Goal: Transaction & Acquisition: Purchase product/service

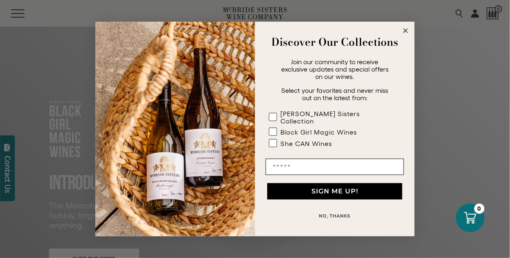
click at [406, 33] on circle "Close dialog" at bounding box center [405, 30] width 9 height 9
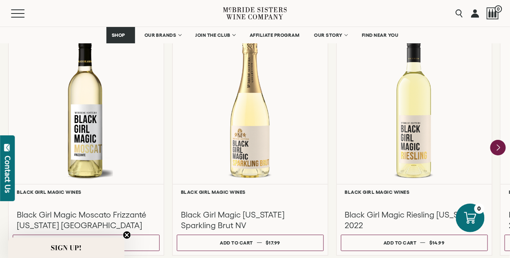
scroll to position [737, 0]
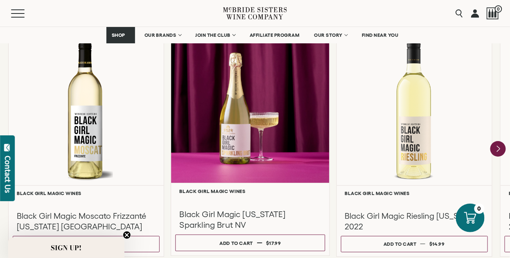
click at [229, 135] on div at bounding box center [250, 104] width 158 height 158
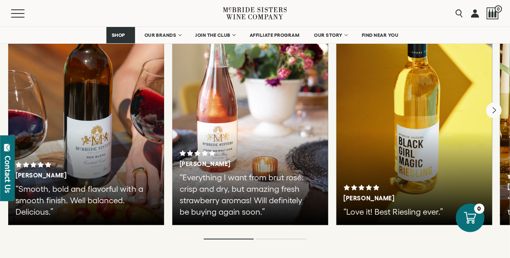
scroll to position [1884, 0]
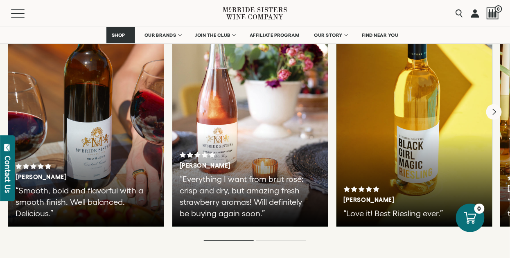
click at [409, 111] on div at bounding box center [415, 105] width 156 height 246
click at [360, 197] on h3 "[PERSON_NAME]" at bounding box center [400, 200] width 113 height 7
click at [362, 187] on div "[PERSON_NAME] “Love it! Best Riesling ever.”" at bounding box center [414, 203] width 141 height 33
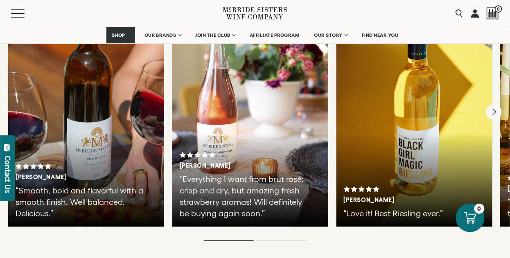
click at [366, 191] on div "[PERSON_NAME] “Love it! Best Riesling ever.”" at bounding box center [414, 203] width 141 height 33
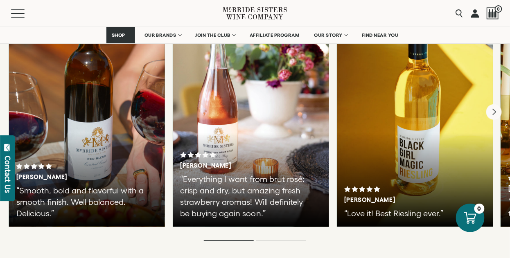
click at [367, 208] on p "“Love it! Best Riesling ever.”" at bounding box center [409, 213] width 131 height 11
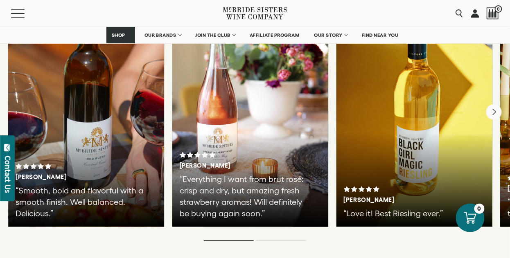
click at [367, 208] on p "“Love it! Best Riesling ever.”" at bounding box center [409, 213] width 131 height 11
click at [372, 168] on div "[PERSON_NAME] “Love it! Best Riesling ever.”" at bounding box center [415, 105] width 156 height 246
click at [409, 135] on div "[PERSON_NAME] “Love it! Best Riesling ever.”" at bounding box center [415, 105] width 156 height 246
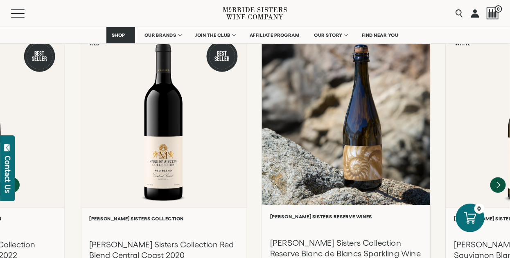
scroll to position [1065, 0]
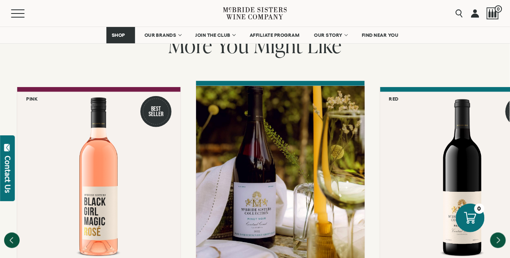
click at [369, 149] on div "**********" at bounding box center [264, 233] width 510 height 292
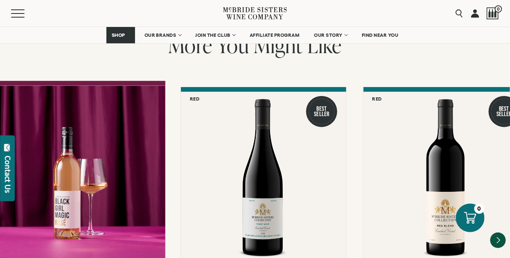
click at [74, 172] on div at bounding box center [82, 173] width 167 height 174
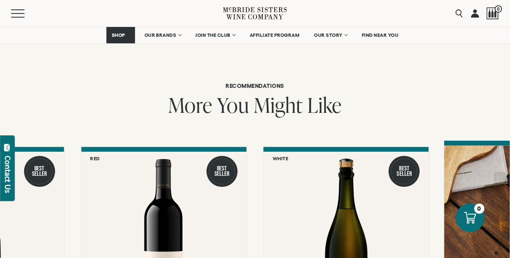
scroll to position [778, 0]
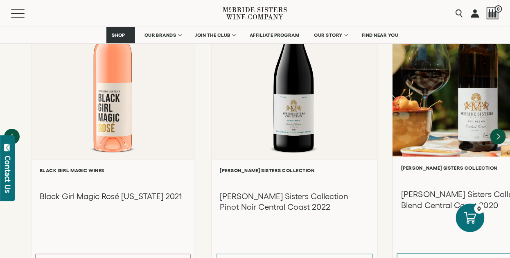
click at [454, 96] on div at bounding box center [477, 69] width 169 height 174
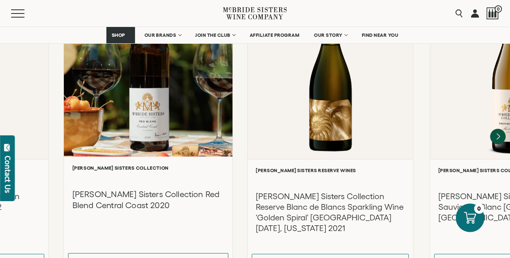
click at [143, 97] on div at bounding box center [148, 69] width 169 height 174
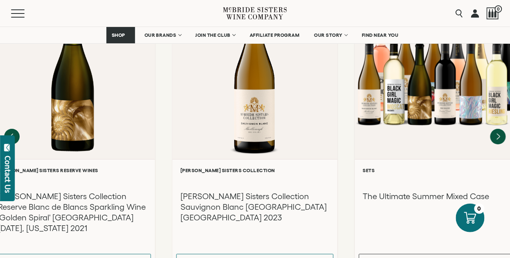
click at [147, 100] on div "**********" at bounding box center [255, 129] width 510 height 292
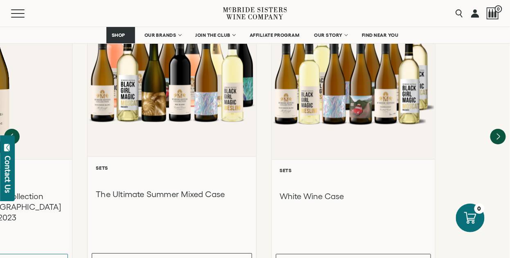
click at [109, 95] on div at bounding box center [172, 69] width 169 height 174
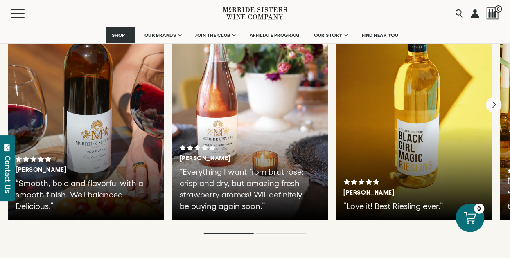
scroll to position [1515, 0]
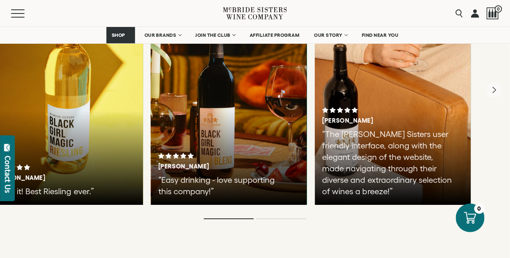
click at [18, 125] on div "[PERSON_NAME] “Love it! Best Riesling ever.”" at bounding box center [65, 82] width 156 height 246
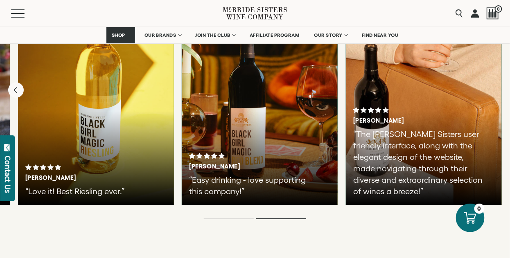
click at [85, 114] on div "[PERSON_NAME] “Love it! Best Riesling ever.”" at bounding box center [96, 82] width 156 height 246
click at [96, 111] on div "[PERSON_NAME] “Love it! Best Riesling ever.”" at bounding box center [96, 82] width 156 height 246
click at [95, 112] on div "[PERSON_NAME] “Love it! Best Riesling ever.”" at bounding box center [96, 82] width 156 height 246
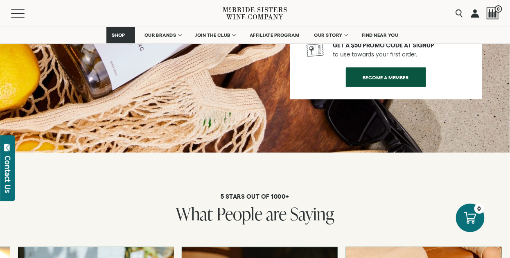
scroll to position [1352, 0]
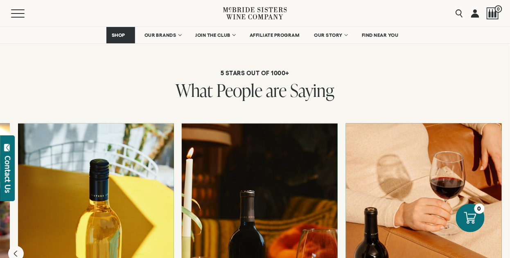
click at [248, 198] on div at bounding box center [260, 246] width 156 height 246
click at [247, 198] on div at bounding box center [260, 246] width 156 height 246
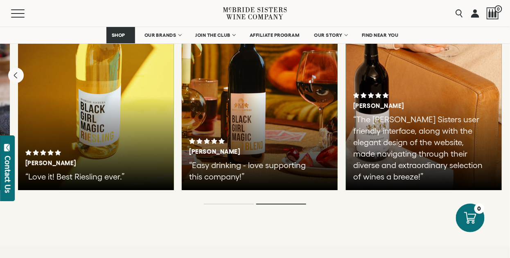
scroll to position [1556, 0]
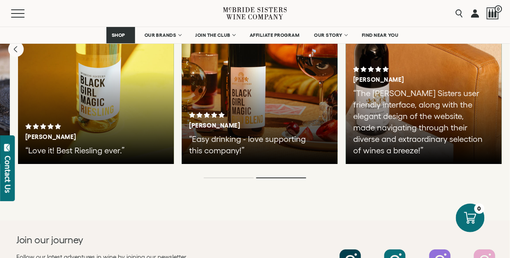
click at [228, 122] on h3 "[PERSON_NAME]" at bounding box center [245, 125] width 113 height 7
click at [229, 122] on h3 "[PERSON_NAME]" at bounding box center [245, 125] width 113 height 7
click at [211, 112] on div at bounding box center [207, 115] width 37 height 6
click at [204, 113] on div "Gina M. “Easy drinking - love supporting this company!”" at bounding box center [259, 134] width 141 height 44
click at [196, 134] on p "“Easy drinking - love supporting this company!”" at bounding box center [254, 145] width 131 height 23
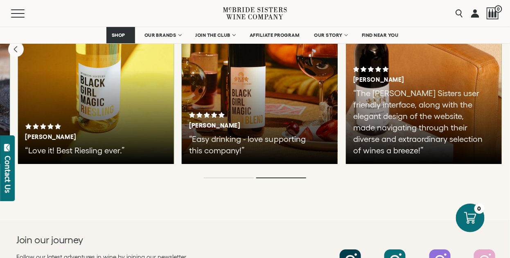
click at [198, 134] on p "“Easy drinking - love supporting this company!”" at bounding box center [254, 145] width 131 height 23
click at [69, 134] on h3 "[PERSON_NAME]" at bounding box center [81, 137] width 113 height 7
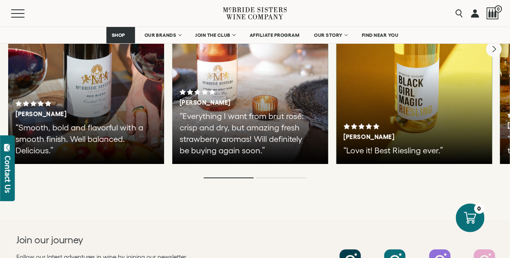
click at [235, 113] on p "“Everything I want from brut rosé: crisp and dry, but amazing fresh strawberry …" at bounding box center [245, 134] width 131 height 46
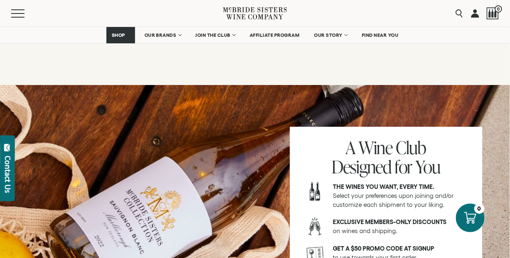
scroll to position [1024, 0]
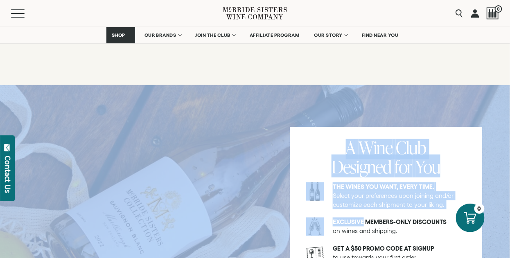
drag, startPoint x: 364, startPoint y: 200, endPoint x: 189, endPoint y: 181, distance: 175.5
click at [189, 181] on div "A Wine Club Designed for You The wines you want, every time. Select your prefer…" at bounding box center [255, 221] width 510 height 272
click at [222, 145] on div at bounding box center [255, 221] width 510 height 272
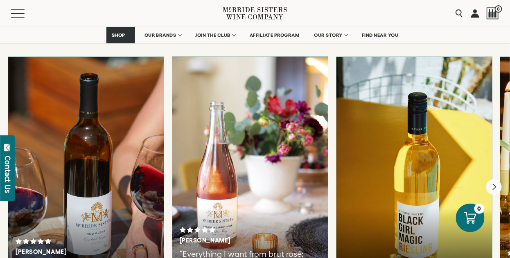
scroll to position [1515, 0]
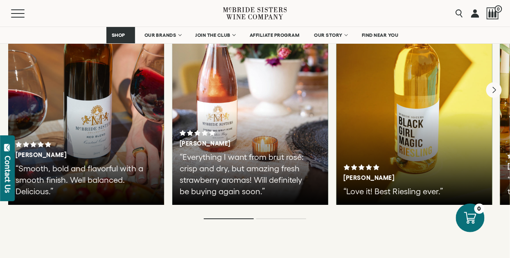
click at [406, 139] on div "[PERSON_NAME] “Love it! Best Riesling ever.”" at bounding box center [415, 82] width 156 height 246
click at [405, 137] on div "[PERSON_NAME] “Love it! Best Riesling ever.”" at bounding box center [415, 82] width 156 height 246
click at [357, 165] on div "[PERSON_NAME]" at bounding box center [414, 173] width 141 height 17
click at [432, 130] on div "[PERSON_NAME] “Love it! Best Riesling ever.”" at bounding box center [415, 82] width 156 height 246
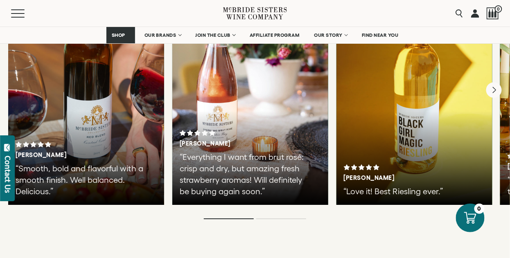
click at [425, 148] on div "[PERSON_NAME] “Love it! Best Riesling ever.”" at bounding box center [415, 82] width 156 height 246
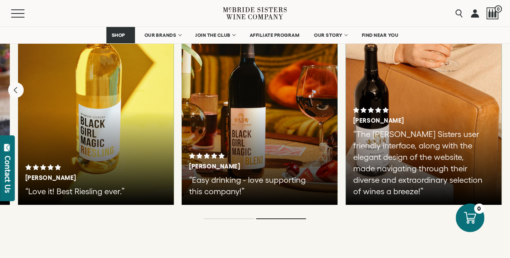
click at [113, 128] on div "[PERSON_NAME] “Love it! Best Riesling ever.”" at bounding box center [96, 82] width 156 height 246
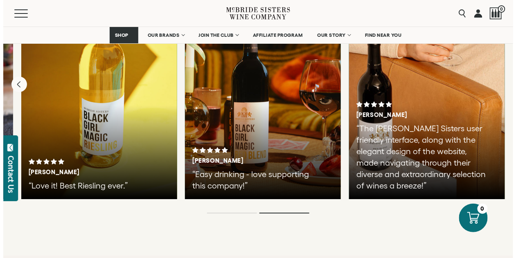
scroll to position [1556, 0]
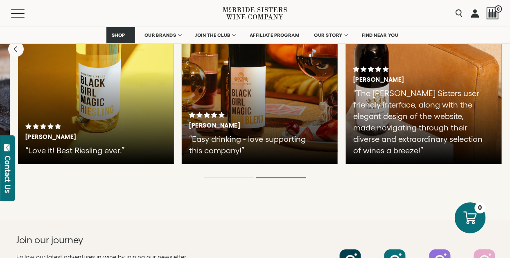
click at [467, 220] on icon at bounding box center [470, 218] width 13 height 13
